Goal: Information Seeking & Learning: Find specific fact

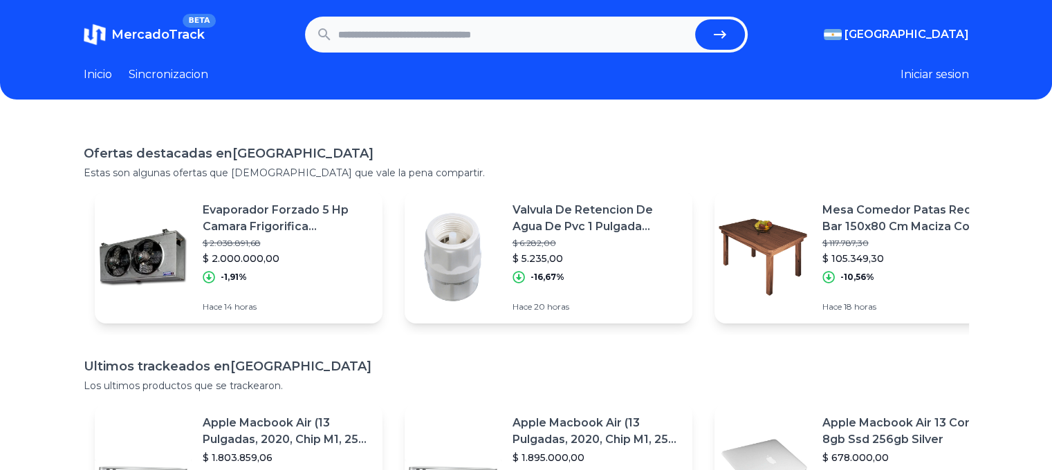
click at [495, 22] on input "text" at bounding box center [513, 34] width 351 height 30
click at [497, 39] on input "text" at bounding box center [513, 34] width 351 height 30
click at [434, 22] on input "text" at bounding box center [513, 34] width 351 height 30
type input "*"
type input "**********"
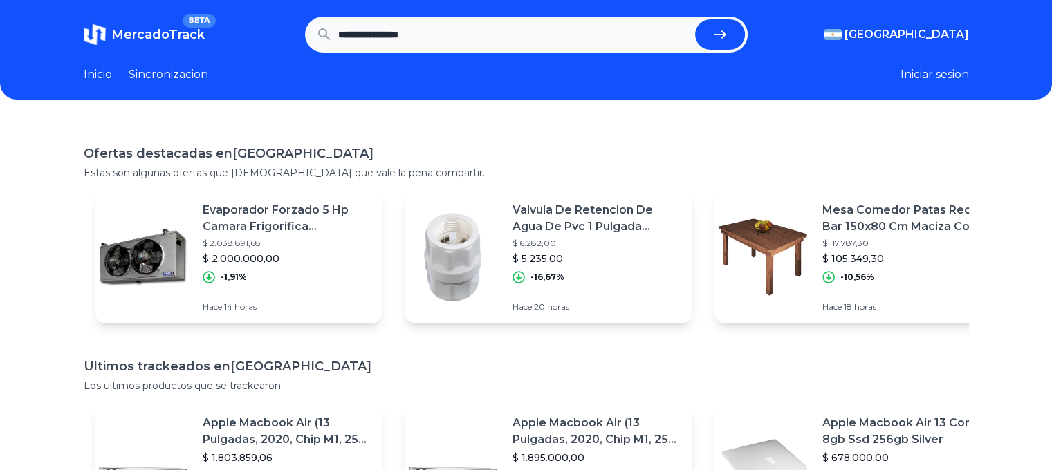
click at [695, 19] on button "submit" at bounding box center [720, 34] width 50 height 30
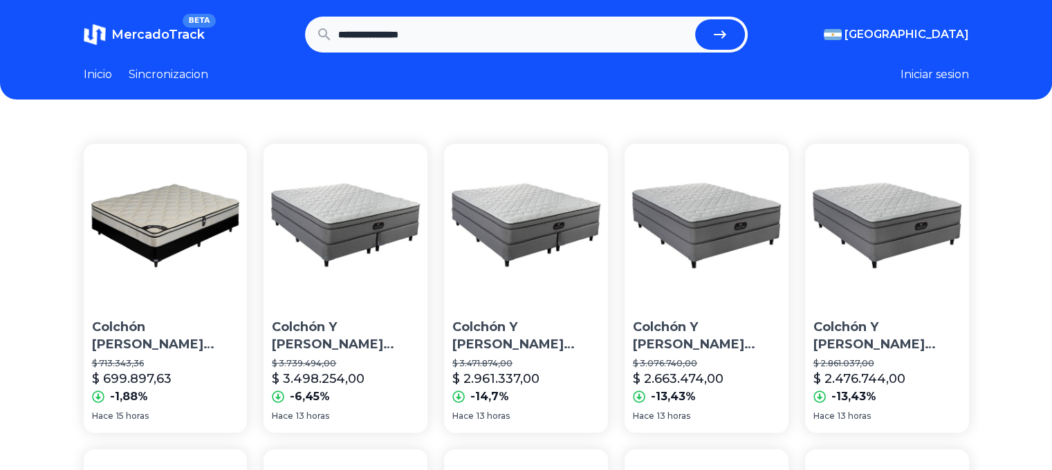
click at [181, 326] on p "Colchón Sommier Simmons Backcare Hotel Bilt 2 Plazas 190x140" at bounding box center [165, 336] width 147 height 35
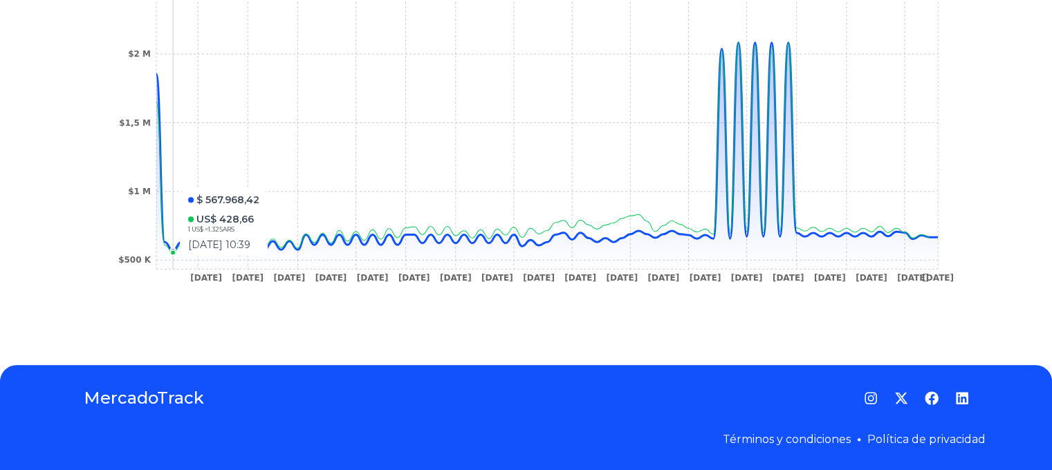
scroll to position [270, 0]
